Goal: Task Accomplishment & Management: Complete application form

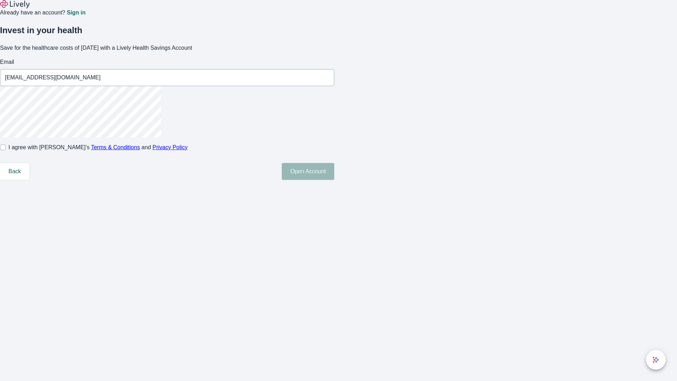
click at [6, 150] on input "I agree with Lively’s Terms & Conditions and Privacy Policy" at bounding box center [3, 148] width 6 height 6
checkbox input "true"
click at [334, 180] on button "Open Account" at bounding box center [308, 171] width 53 height 17
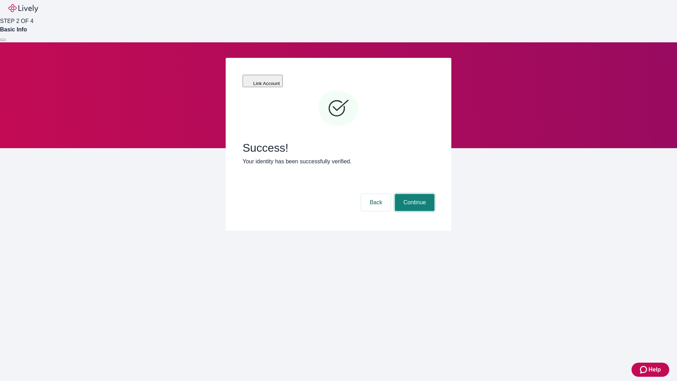
click at [414, 194] on button "Continue" at bounding box center [414, 202] width 39 height 17
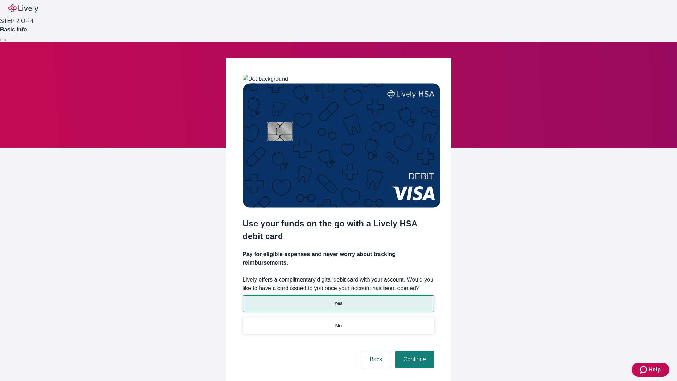
click at [338, 300] on p "Yes" at bounding box center [338, 303] width 8 height 7
click at [414, 351] on button "Continue" at bounding box center [414, 359] width 39 height 17
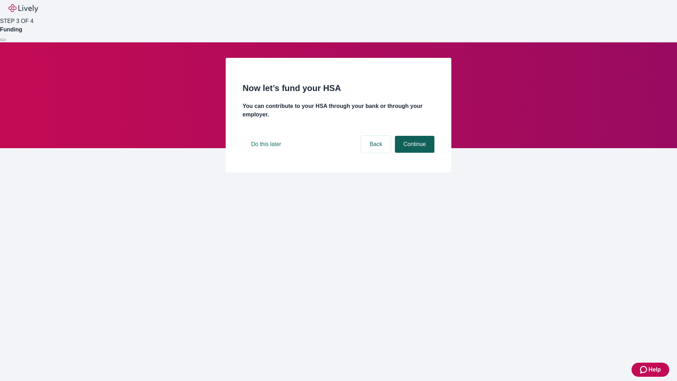
click at [414, 153] on button "Continue" at bounding box center [414, 144] width 39 height 17
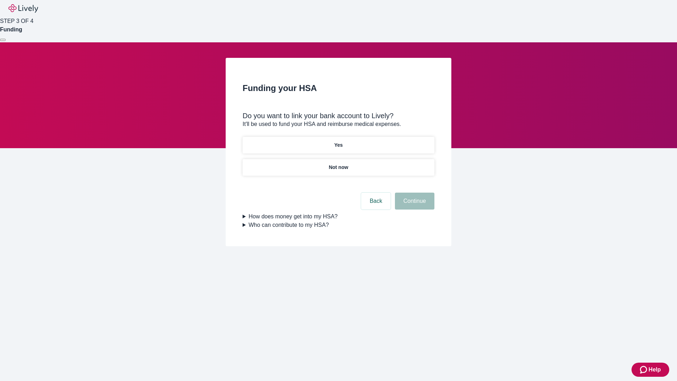
click at [338, 164] on p "Not now" at bounding box center [338, 167] width 19 height 7
click at [414, 205] on button "Continue" at bounding box center [414, 201] width 39 height 17
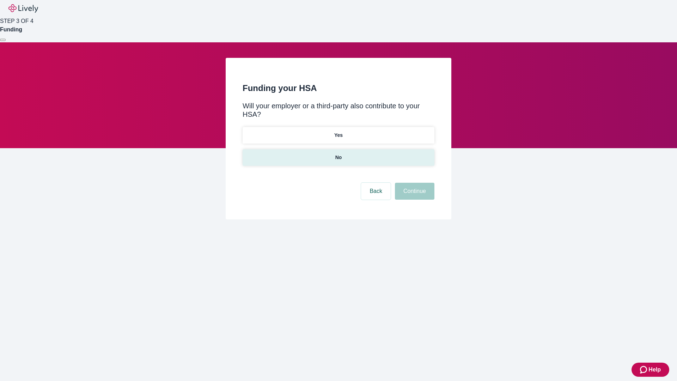
click at [338, 154] on p "No" at bounding box center [338, 157] width 7 height 7
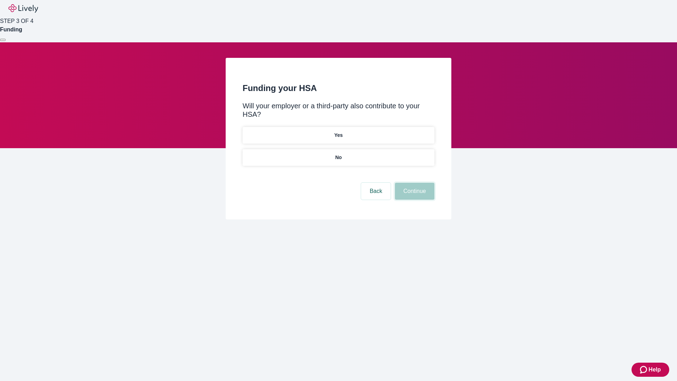
click at [414, 183] on button "Continue" at bounding box center [414, 191] width 39 height 17
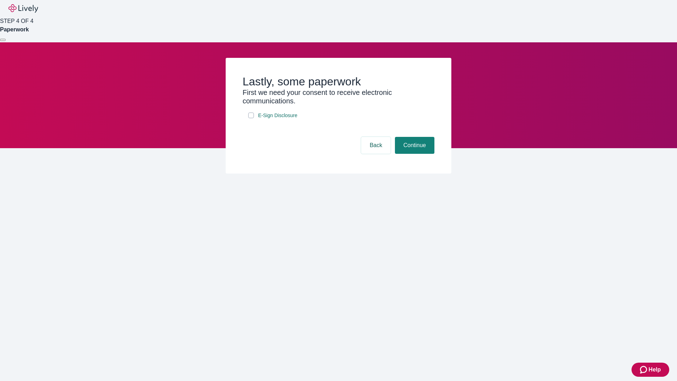
click at [251, 118] on input "E-Sign Disclosure" at bounding box center [251, 115] width 6 height 6
checkbox input "true"
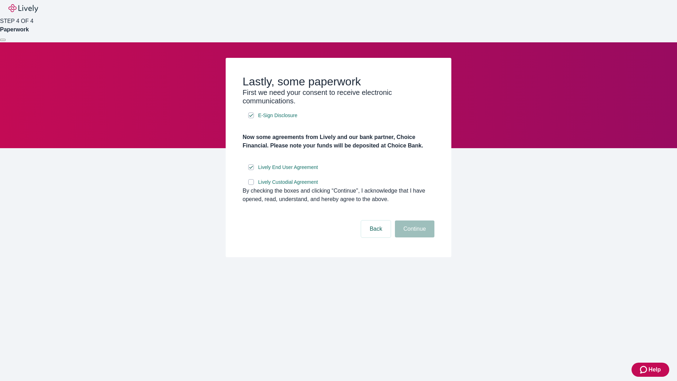
click at [251, 185] on input "Lively Custodial Agreement" at bounding box center [251, 182] width 6 height 6
checkbox input "true"
click at [414, 237] on button "Continue" at bounding box center [414, 228] width 39 height 17
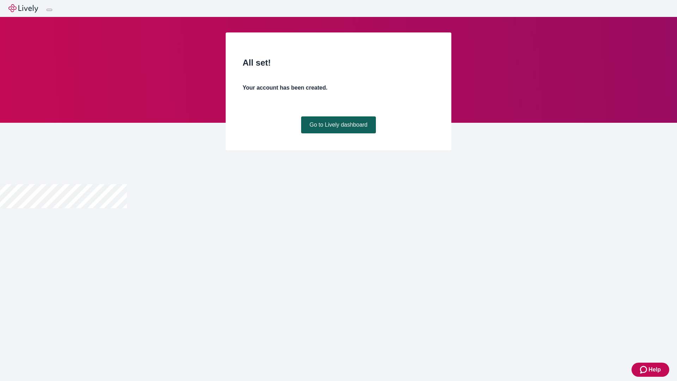
click at [338, 133] on link "Go to Lively dashboard" at bounding box center [338, 124] width 75 height 17
